Goal: Task Accomplishment & Management: Use online tool/utility

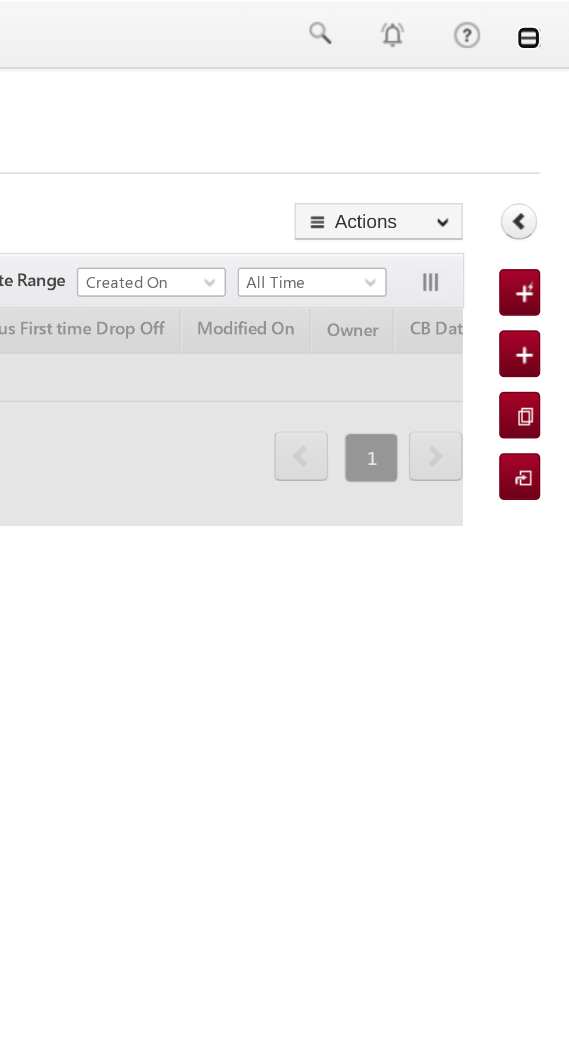
click at [554, 16] on link at bounding box center [552, 14] width 9 height 9
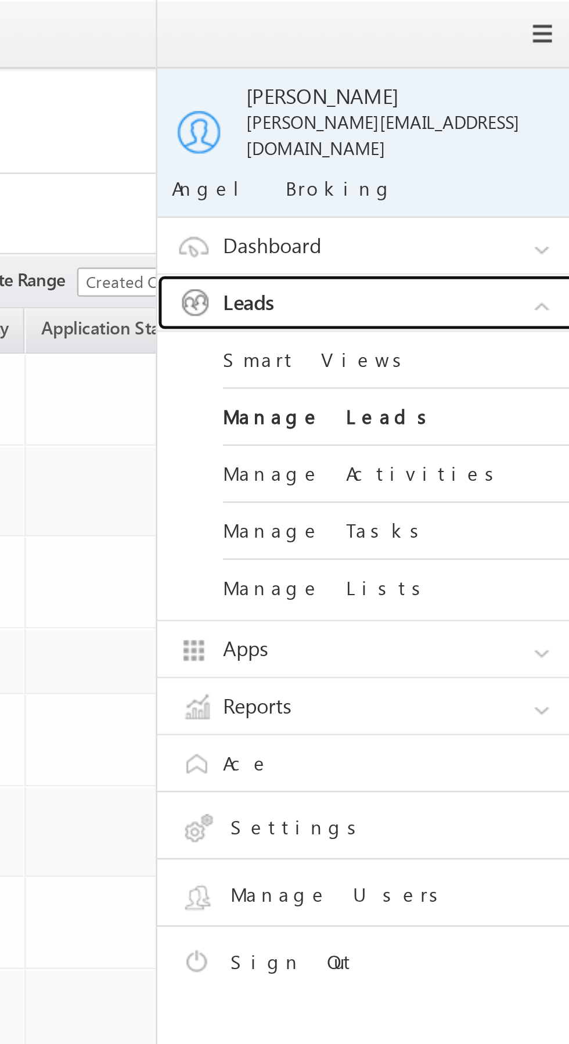
click at [511, 114] on link "Leads" at bounding box center [492, 120] width 174 height 22
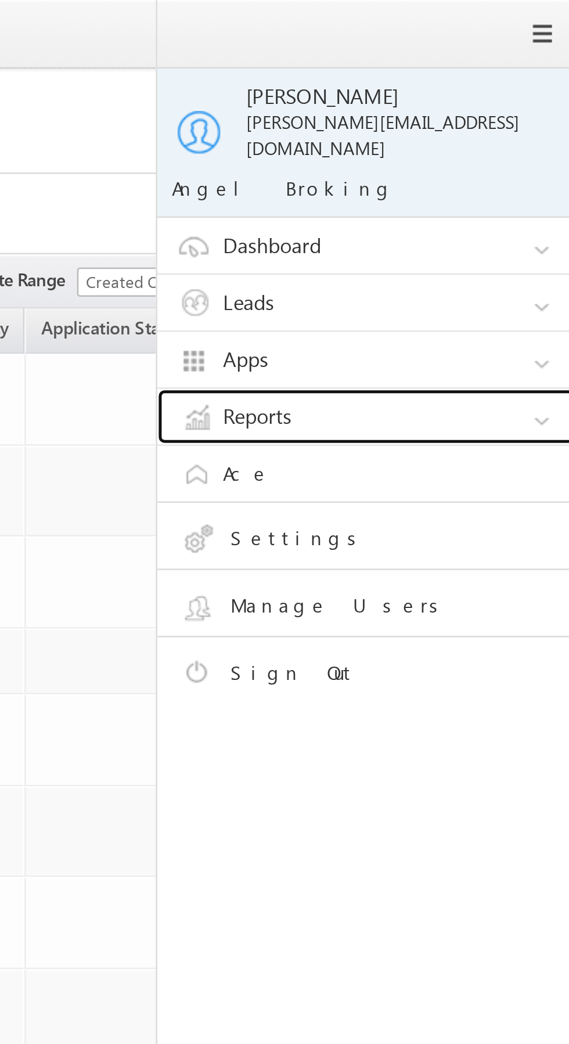
click at [495, 154] on link "Reports" at bounding box center [492, 165] width 174 height 22
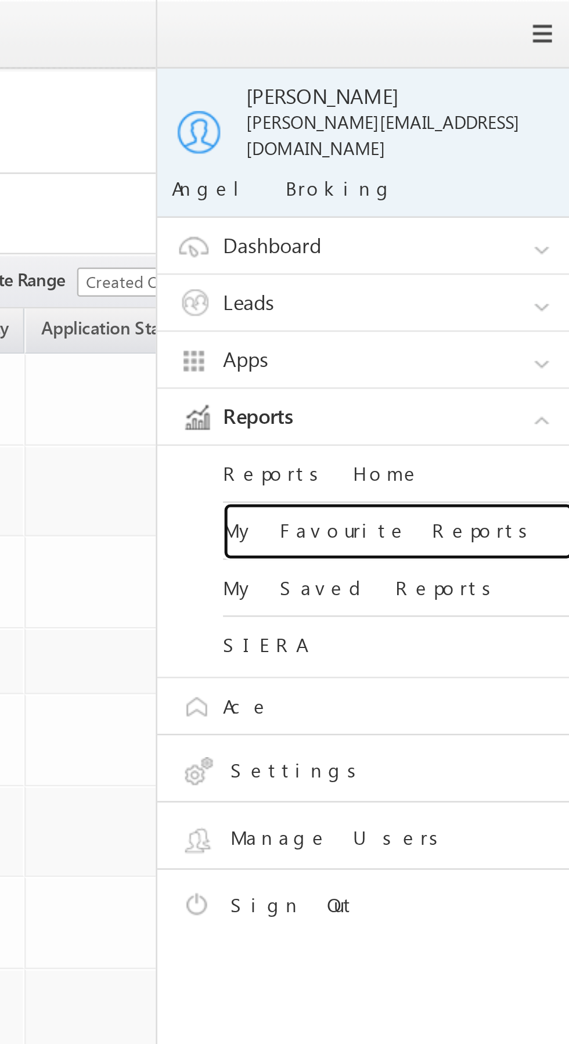
click at [504, 202] on link "My Favourite Reports" at bounding box center [501, 211] width 139 height 23
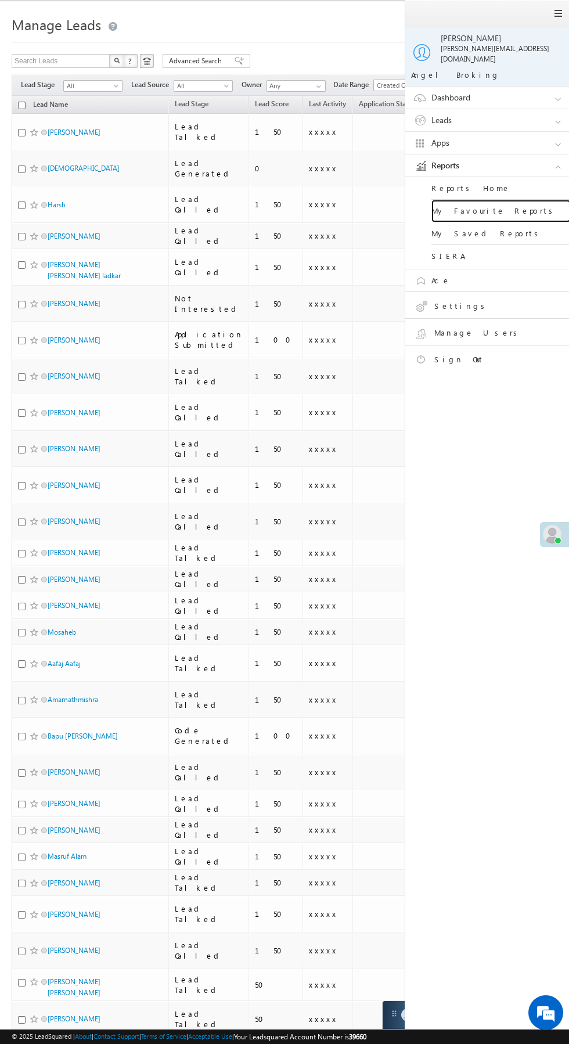
scroll to position [26, 0]
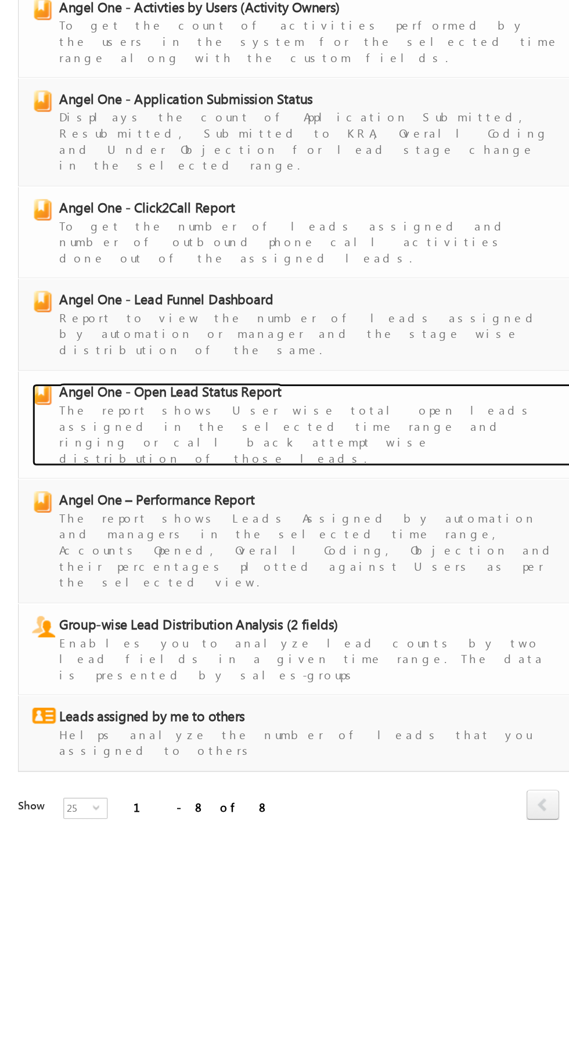
click at [161, 382] on span "Angel One - Open Lead Status Report" at bounding box center [111, 388] width 145 height 12
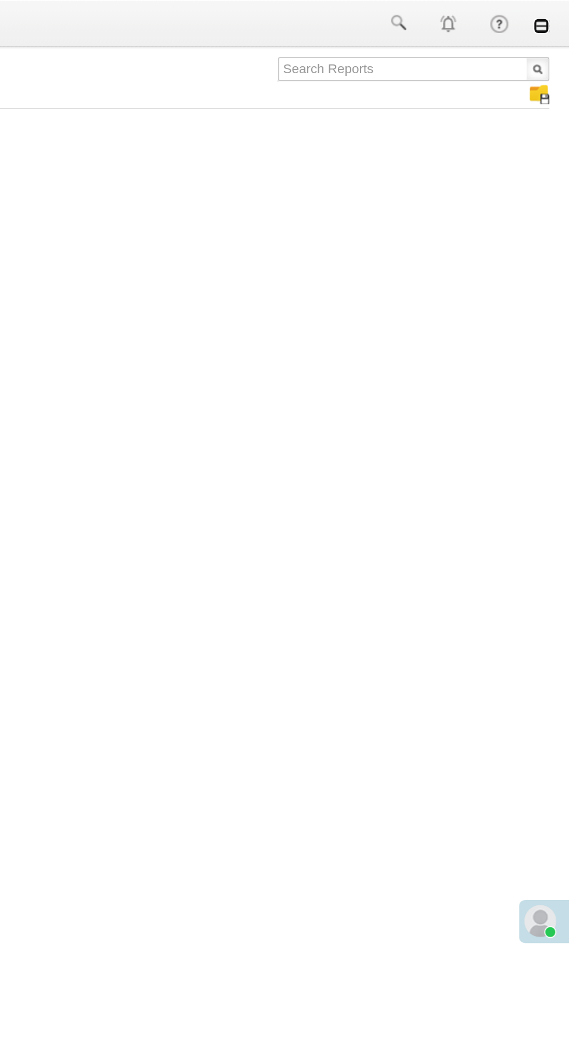
click at [554, 18] on link at bounding box center [552, 14] width 9 height 9
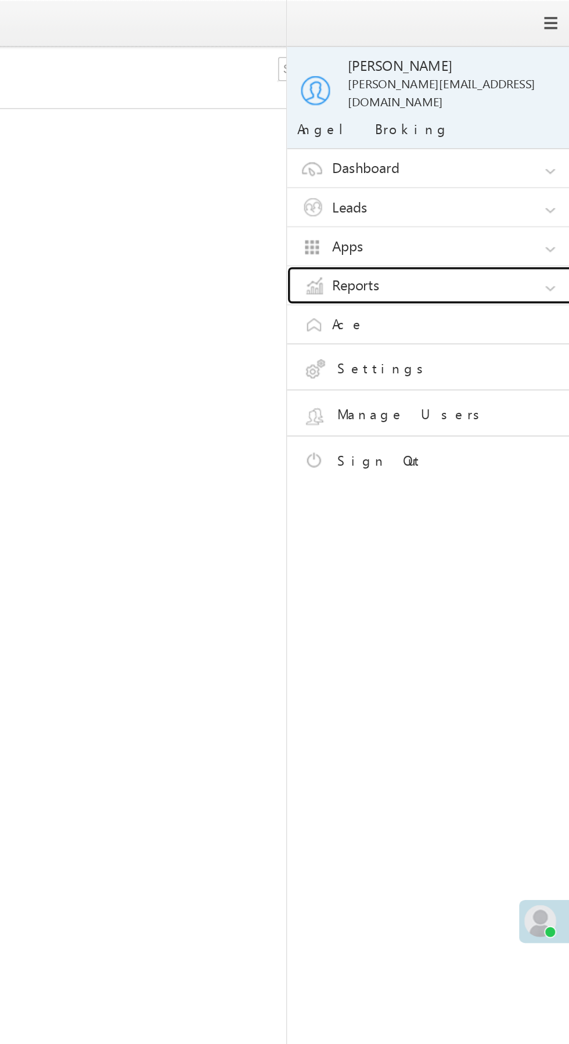
click at [512, 156] on link "Reports" at bounding box center [492, 165] width 174 height 22
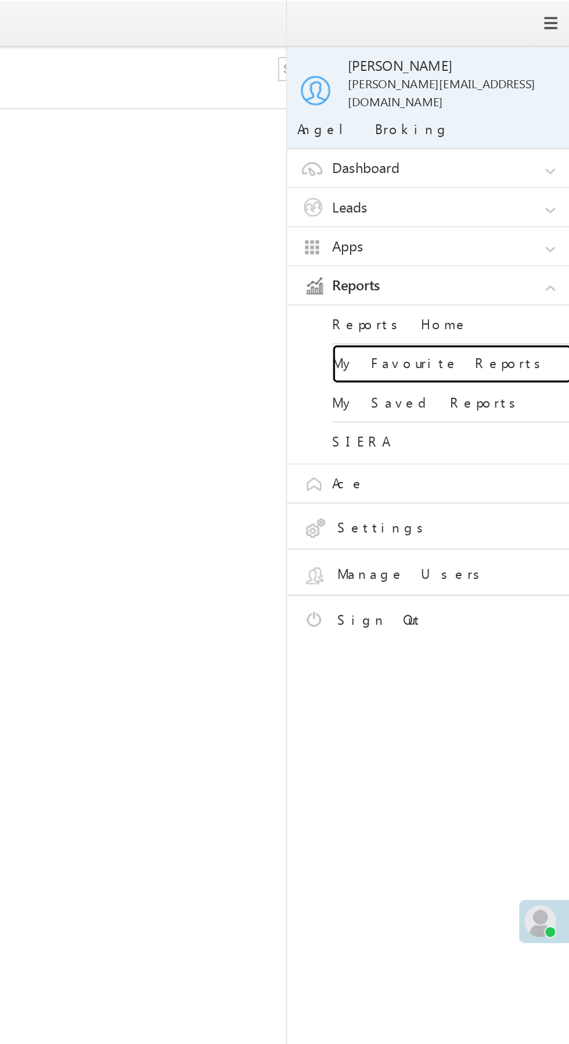
click at [508, 203] on link "My Favourite Reports" at bounding box center [501, 211] width 139 height 23
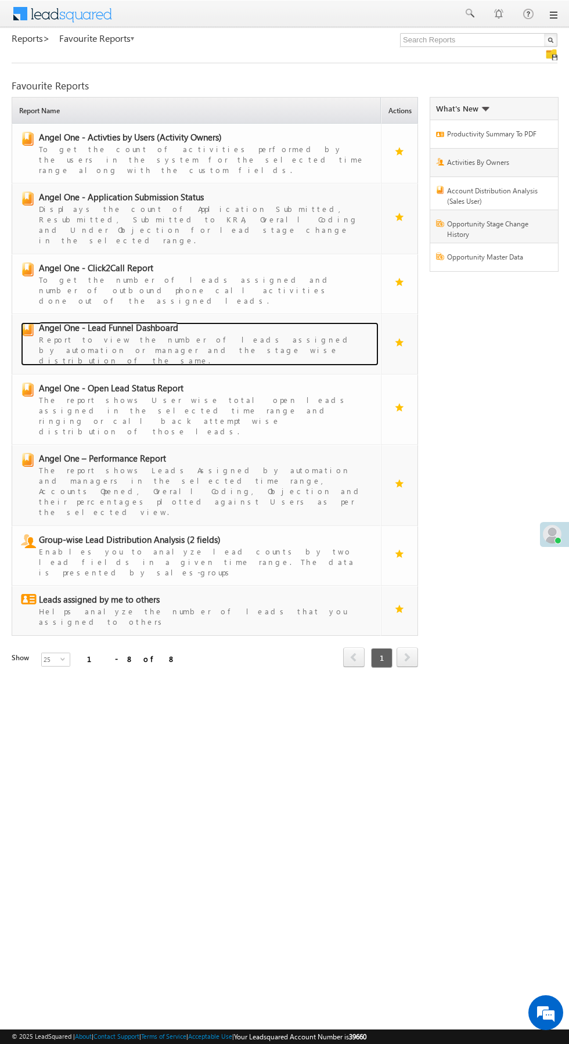
click at [159, 322] on span "Angel One - Lead Funnel Dashboard" at bounding box center [108, 328] width 139 height 12
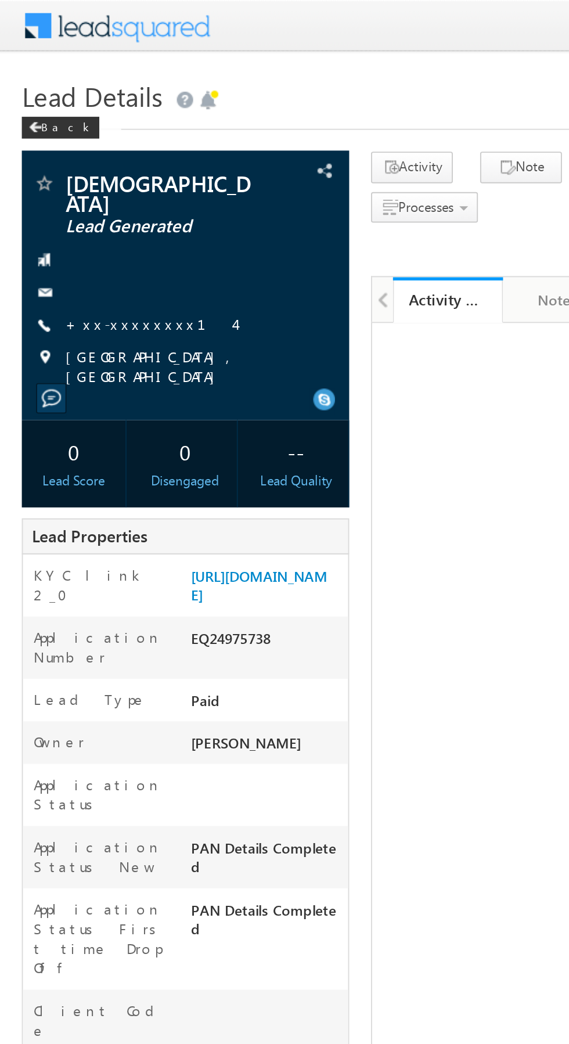
click at [70, 167] on link "+xx-xxxxxxxx14" at bounding box center [80, 172] width 90 height 10
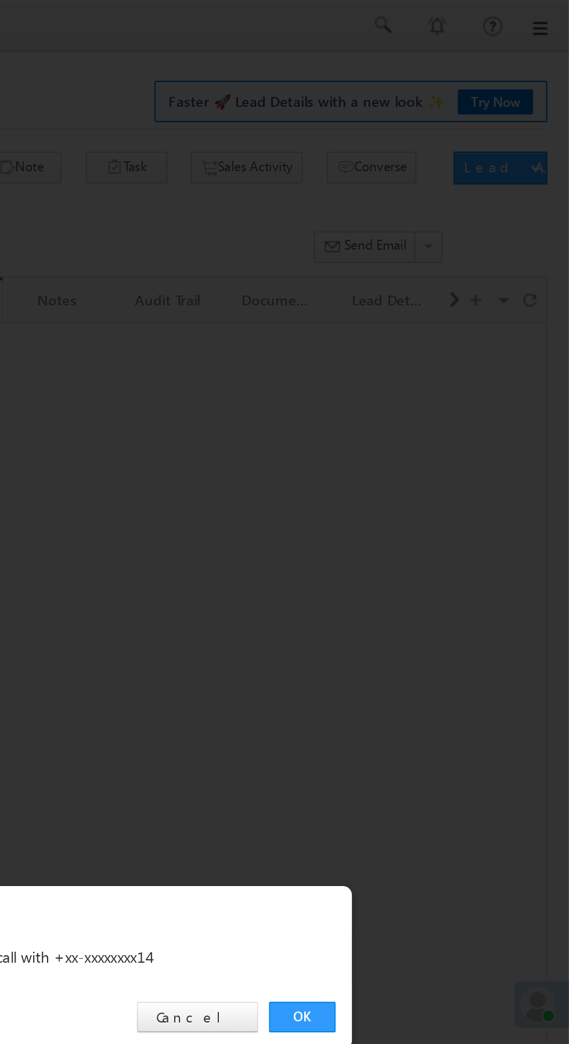
click at [427, 540] on link "OK" at bounding box center [426, 541] width 35 height 16
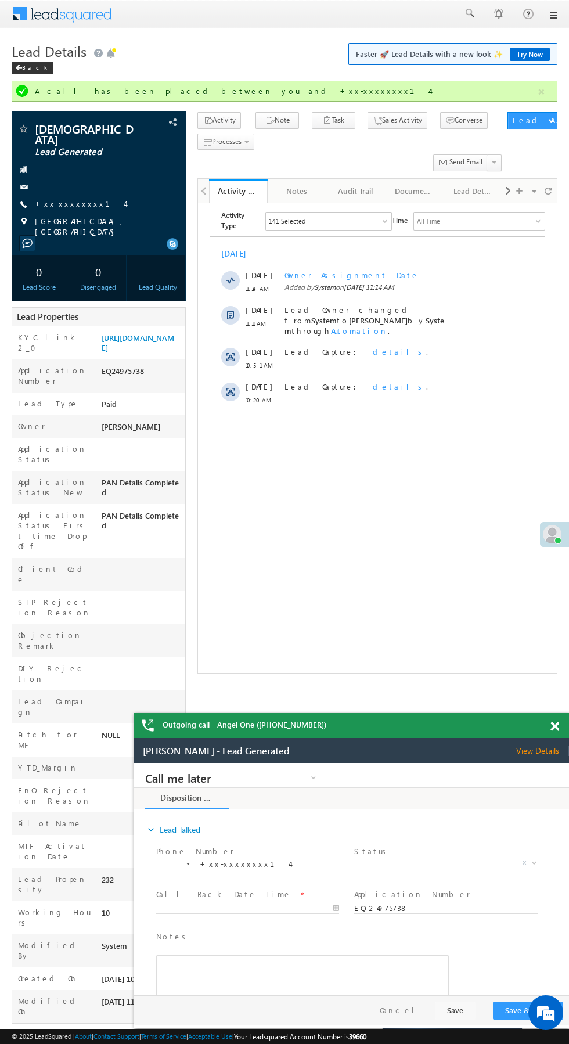
click at [555, 842] on div "expand_more Lead Talked Phone Number *" at bounding box center [357, 927] width 424 height 215
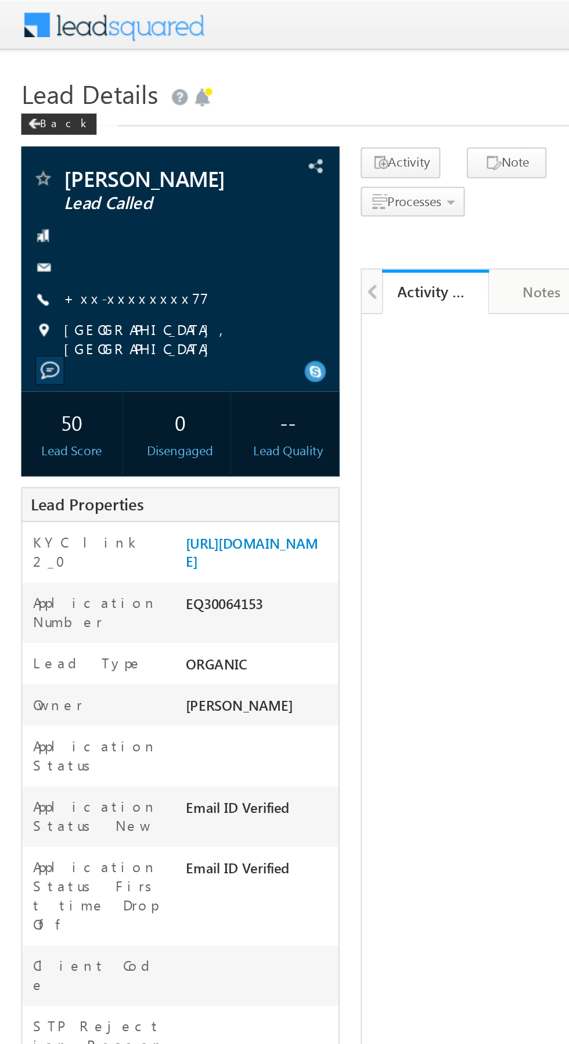
click at [70, 163] on link "+xx-xxxxxxxx77" at bounding box center [75, 163] width 80 height 10
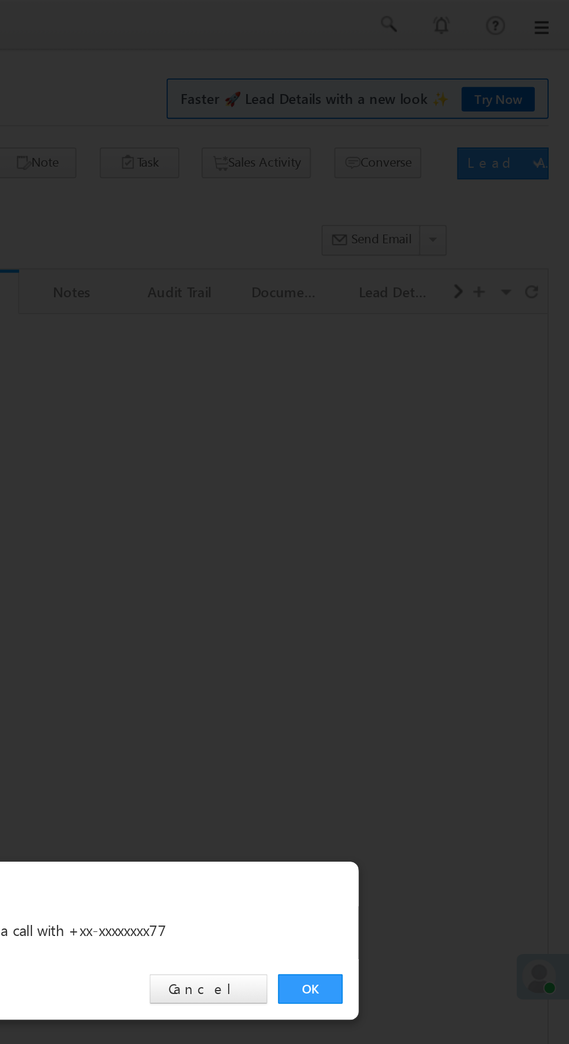
click at [419, 538] on link "OK" at bounding box center [426, 541] width 35 height 16
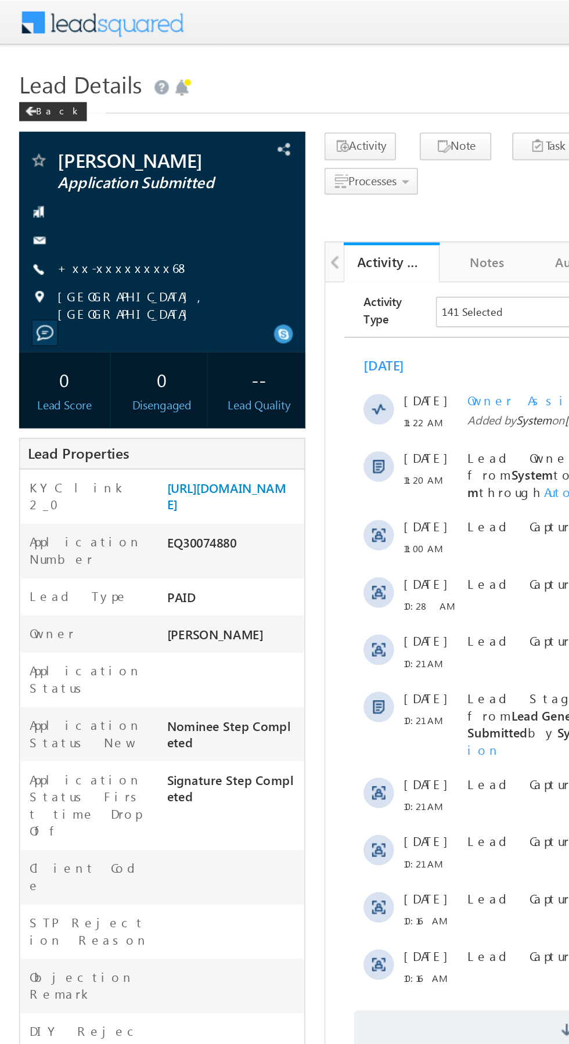
click at [72, 160] on link "+xx-xxxxxxxx68" at bounding box center [75, 163] width 81 height 10
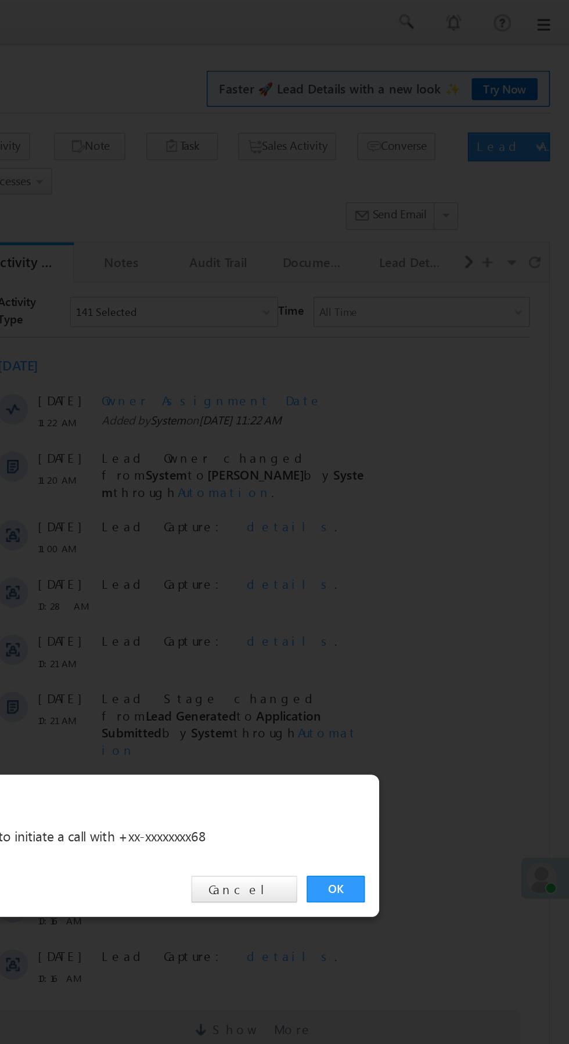
click at [423, 542] on link "OK" at bounding box center [426, 541] width 35 height 16
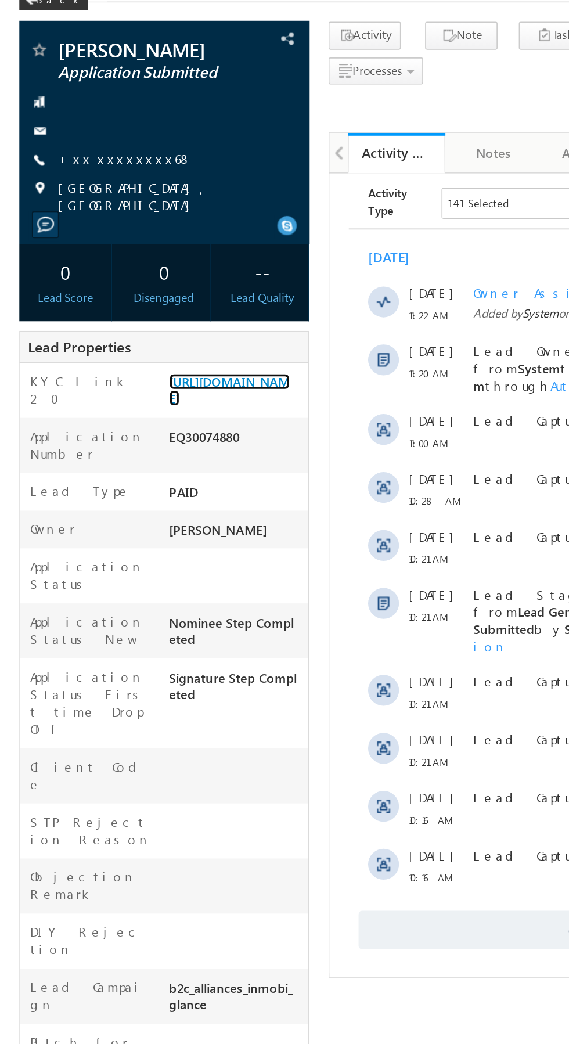
click at [139, 312] on link "https://angelbroking1-pk3em7sa.customui-test.leadsquared.com?leadId=92bf7609-cc…" at bounding box center [138, 302] width 73 height 20
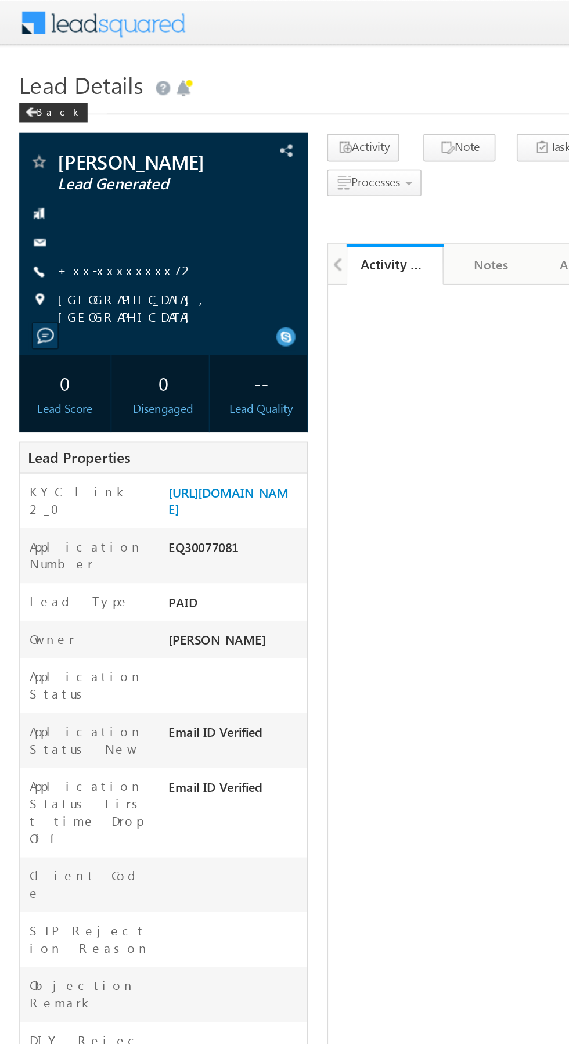
click at [69, 162] on link "+xx-xxxxxxxx72" at bounding box center [76, 163] width 83 height 10
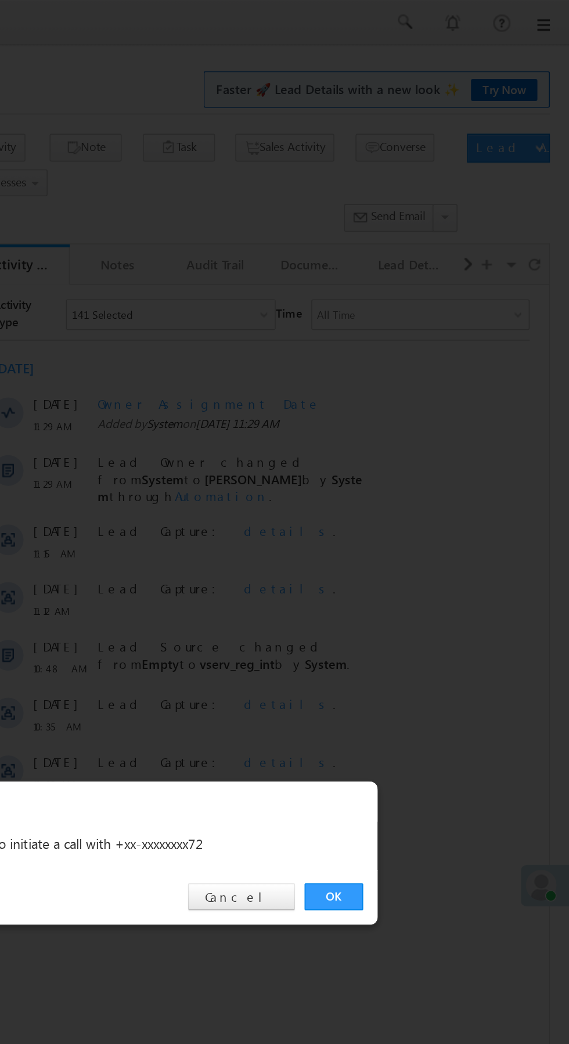
click at [421, 540] on link "OK" at bounding box center [426, 541] width 35 height 16
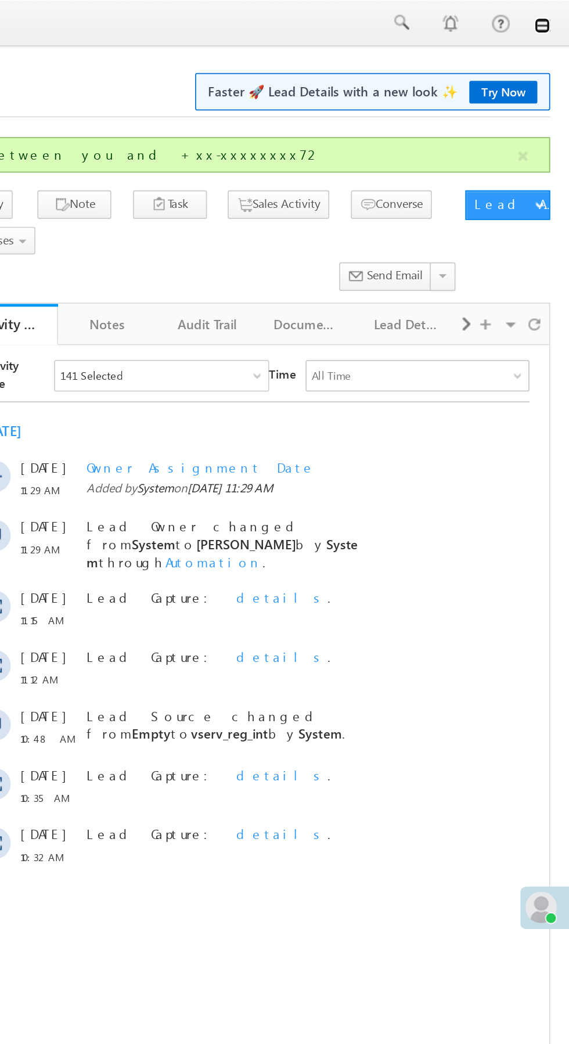
click at [551, 16] on link at bounding box center [552, 14] width 9 height 9
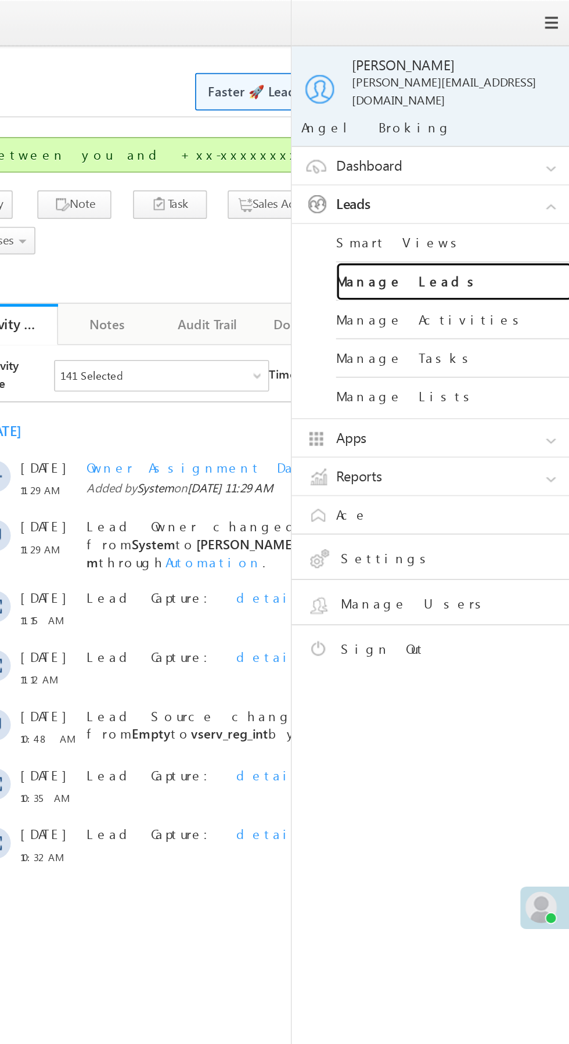
click at [512, 158] on link "Manage Leads" at bounding box center [501, 165] width 139 height 23
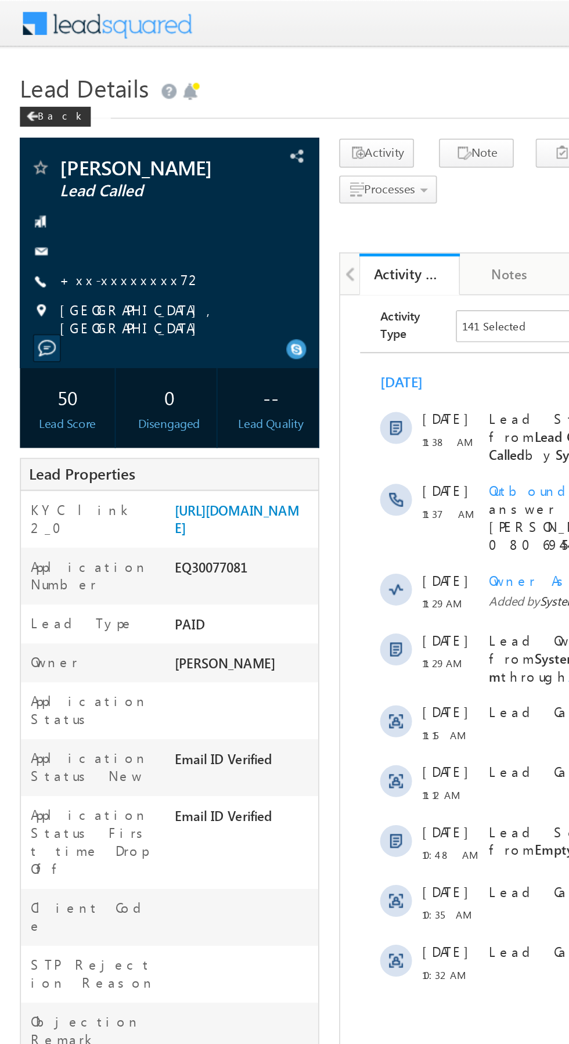
click at [69, 158] on link "+xx-xxxxxxxx72" at bounding box center [76, 163] width 83 height 10
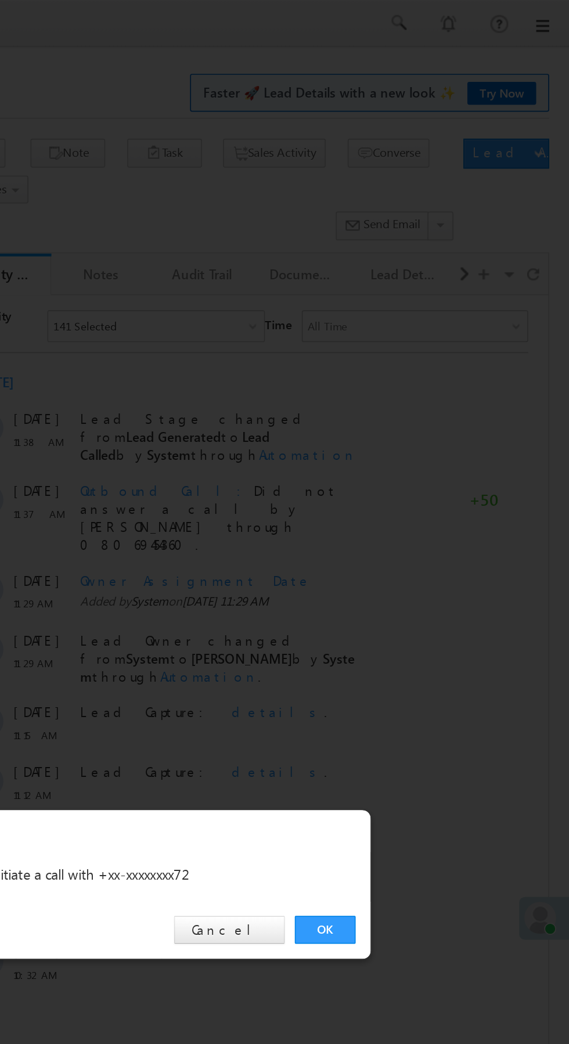
click at [423, 545] on link "OK" at bounding box center [426, 541] width 35 height 16
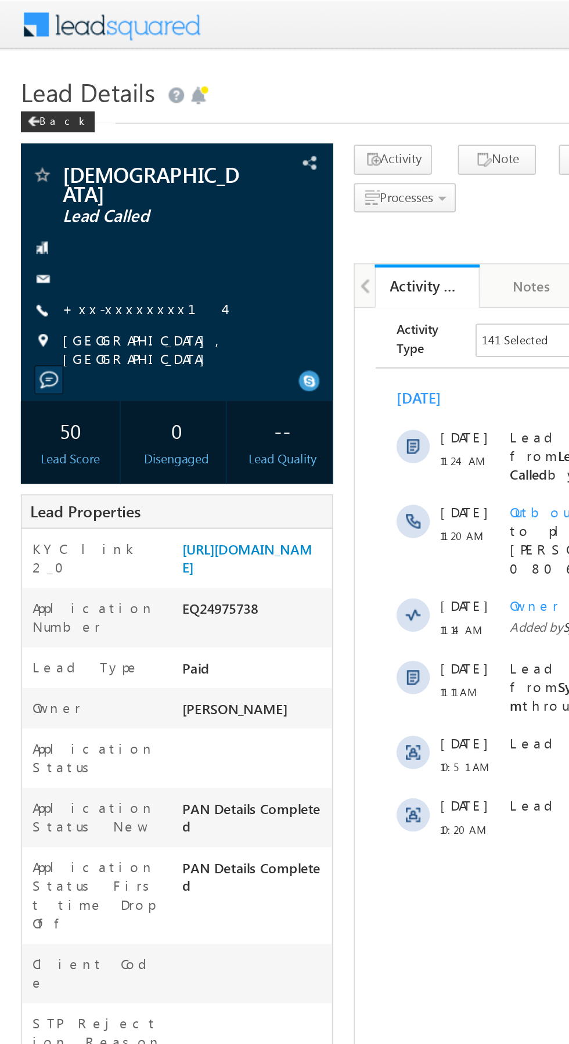
click at [67, 167] on link "+xx-xxxxxxxx14" at bounding box center [80, 172] width 90 height 10
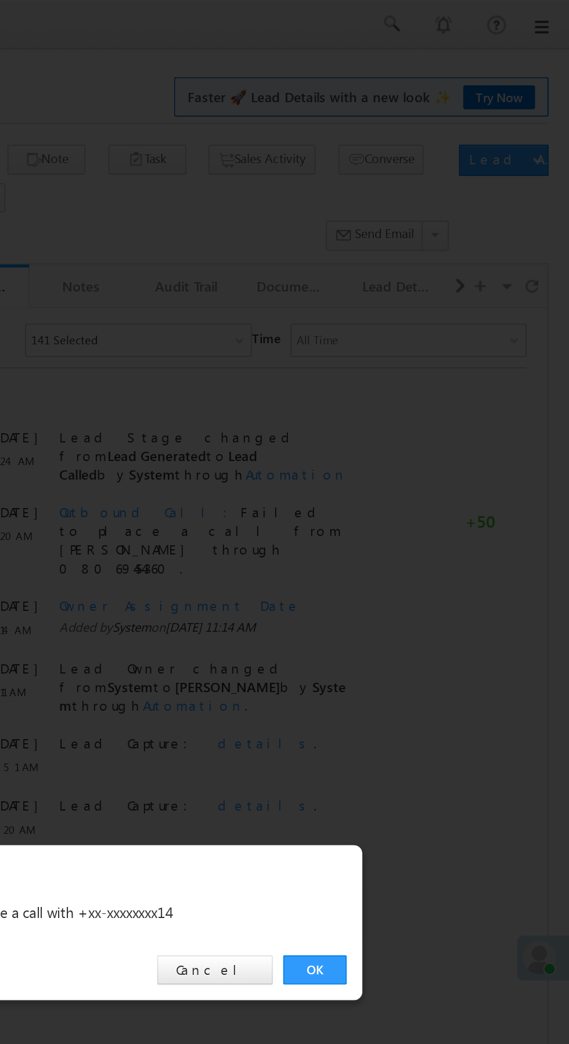
click at [425, 542] on link "OK" at bounding box center [426, 541] width 35 height 16
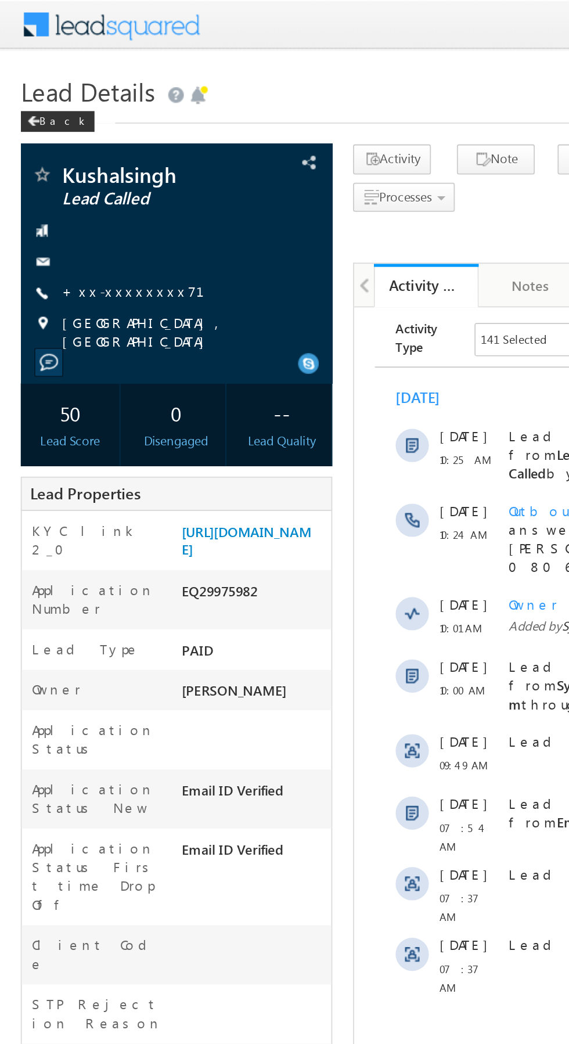
click at [69, 163] on link "+xx-xxxxxxxx71" at bounding box center [82, 163] width 94 height 10
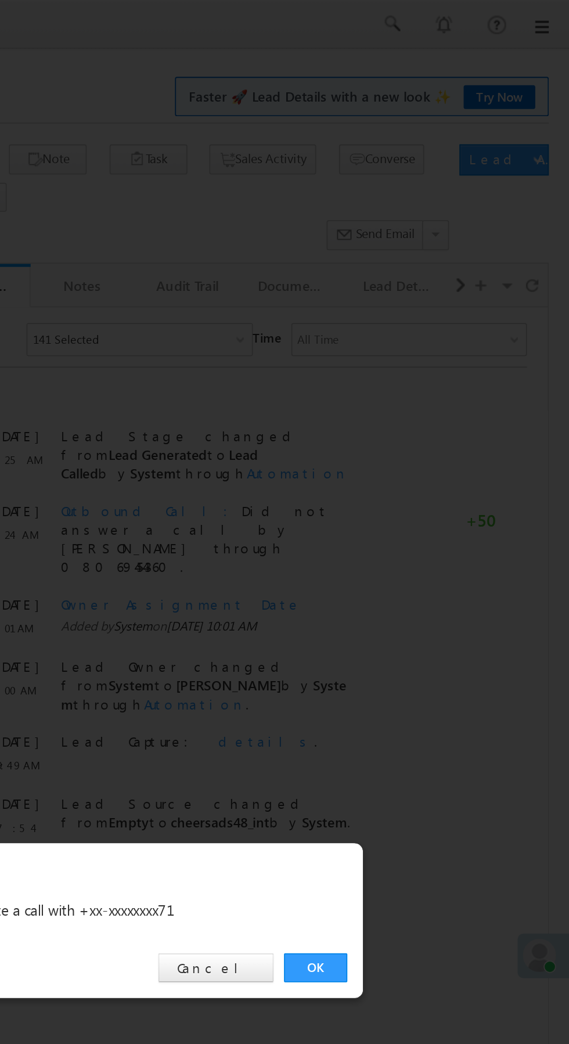
click at [423, 543] on link "OK" at bounding box center [426, 541] width 35 height 16
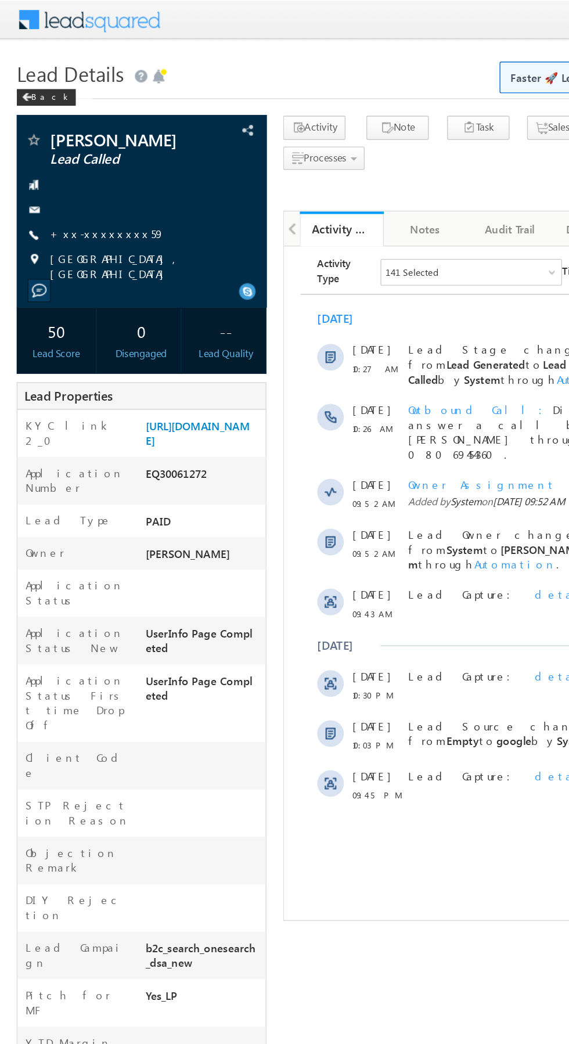
click at [68, 160] on link "+xx-xxxxxxxx59" at bounding box center [75, 163] width 80 height 10
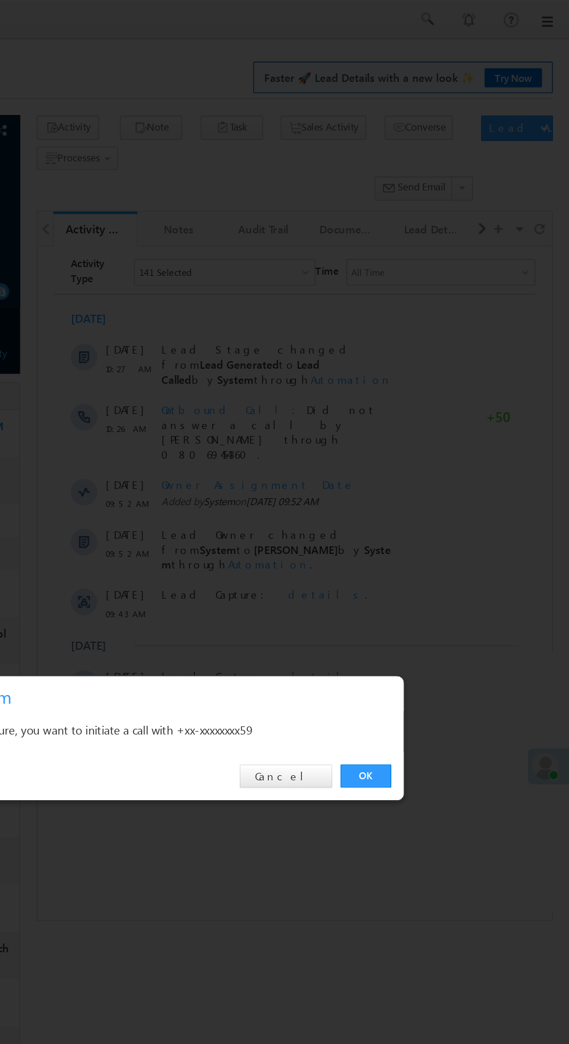
click at [422, 536] on link "OK" at bounding box center [426, 541] width 35 height 16
